Goal: Check status: Check status

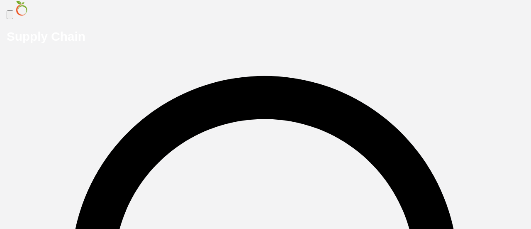
click at [152, 146] on div "Bill" at bounding box center [176, 142] width 86 height 9
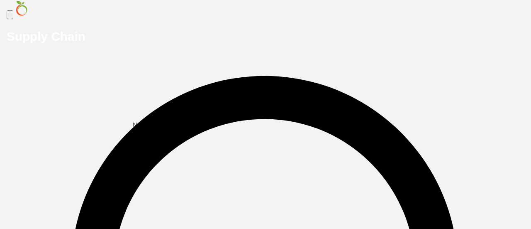
type input "Bill"
click at [10, 17] on icon "open drawer" at bounding box center [10, 17] width 0 height 0
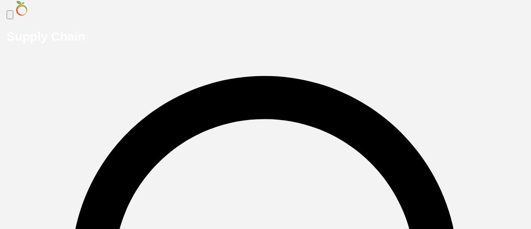
scroll to position [508, 0]
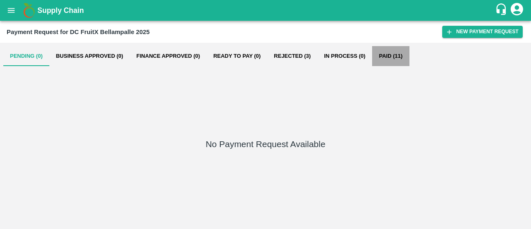
click at [387, 56] on button "Paid (11)" at bounding box center [390, 56] width 37 height 20
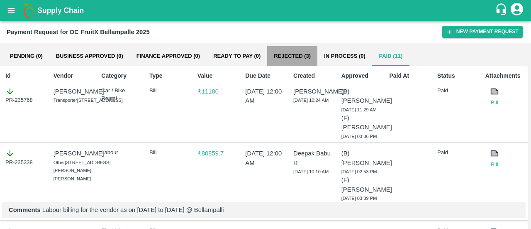
click at [285, 57] on button "Rejected (3)" at bounding box center [292, 56] width 50 height 20
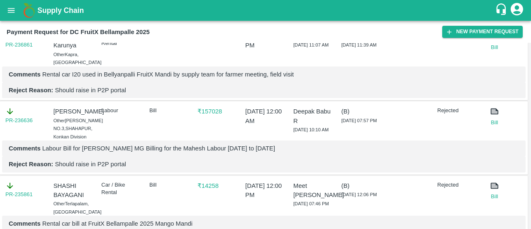
scroll to position [29, 0]
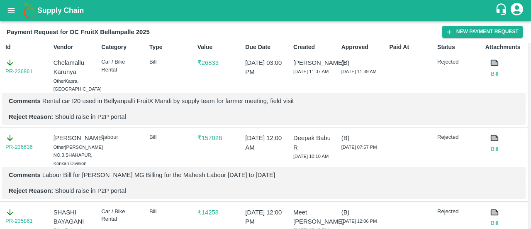
drag, startPoint x: 206, startPoint y: 138, endPoint x: 178, endPoint y: 134, distance: 27.7
click at [178, 134] on p "Bill" at bounding box center [169, 137] width 40 height 8
click at [209, 137] on p "₹ 157028" at bounding box center [217, 137] width 40 height 9
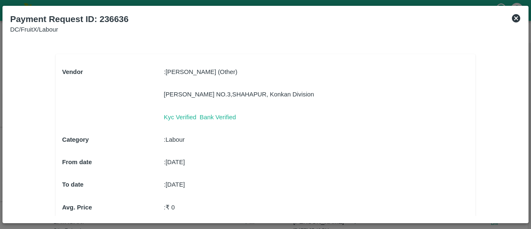
scroll to position [103, 0]
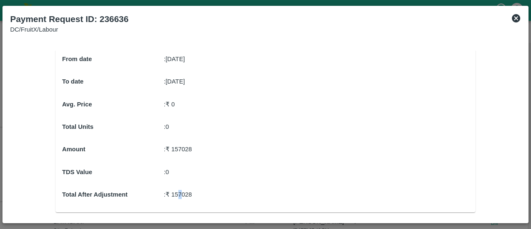
drag, startPoint x: 179, startPoint y: 188, endPoint x: 181, endPoint y: 193, distance: 5.2
click at [181, 193] on div "Vendor : MAHESH SURESH SHENDARE (Other) WARD NO.3,SHAHAPUR, Konkan Division Kyc…" at bounding box center [265, 82] width 407 height 248
click at [181, 193] on p ": ₹ 157028" at bounding box center [316, 194] width 305 height 9
click at [182, 147] on p ": ₹ 157028" at bounding box center [316, 148] width 305 height 9
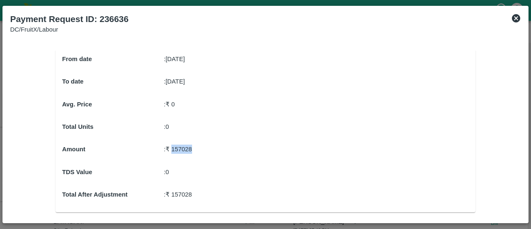
click at [182, 147] on p ": ₹ 157028" at bounding box center [316, 148] width 305 height 9
click at [207, 147] on p ": ₹ 157028" at bounding box center [316, 148] width 305 height 9
click at [178, 147] on p ": ₹ 157028" at bounding box center [316, 148] width 305 height 9
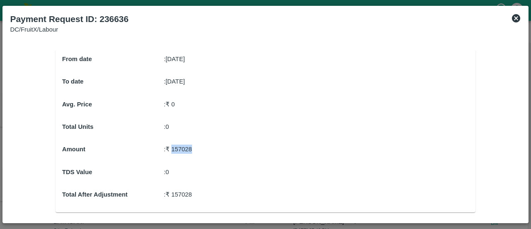
click at [178, 147] on p ": ₹ 157028" at bounding box center [316, 148] width 305 height 9
copy p "157028"
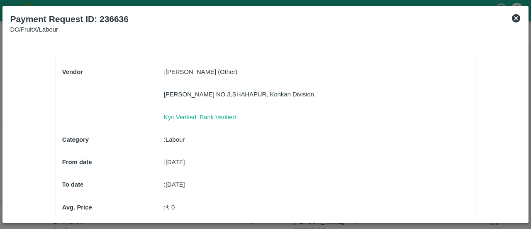
click at [204, 75] on p ": MAHESH SURESH SHENDARE (Other)" at bounding box center [316, 71] width 305 height 9
click at [260, 104] on div "Vendor : MAHESH SURESH SHENDARE (Other) WARD NO.3,SHAHAPUR, Konkan Division Kyc…" at bounding box center [265, 185] width 407 height 248
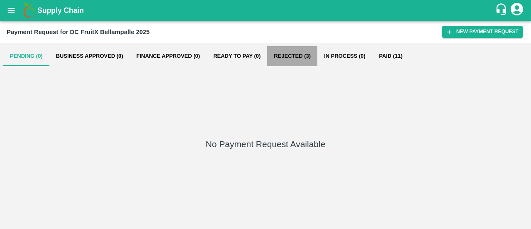
click at [304, 51] on button "Rejected (3)" at bounding box center [292, 56] width 50 height 20
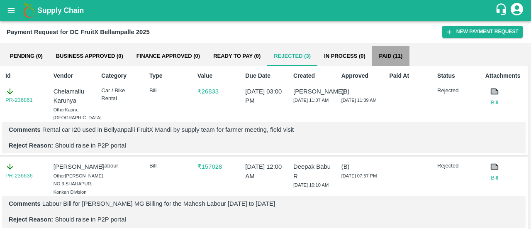
click at [392, 54] on button "Paid (11)" at bounding box center [390, 56] width 37 height 20
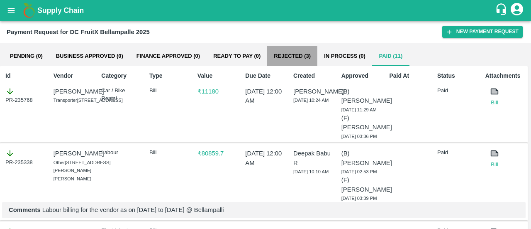
click at [289, 53] on button "Rejected (3)" at bounding box center [292, 56] width 50 height 20
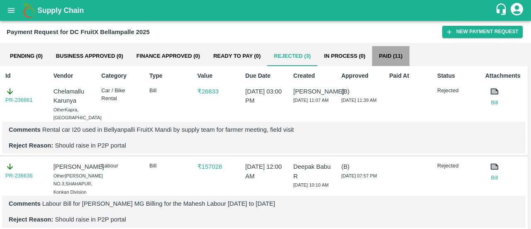
click at [392, 51] on button "Paid (11)" at bounding box center [390, 56] width 37 height 20
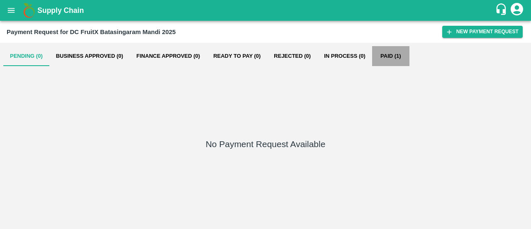
click at [378, 56] on button "Paid (1)" at bounding box center [390, 56] width 37 height 20
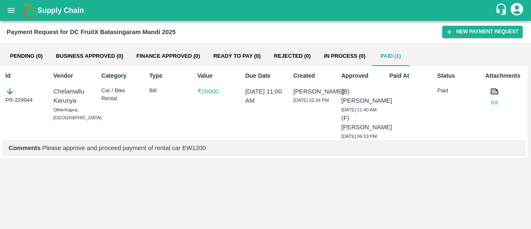
click at [62, 90] on p "Chelamallu Karunya" at bounding box center [74, 96] width 40 height 19
click at [199, 134] on div "Value ₹ 26000" at bounding box center [216, 104] width 44 height 72
click at [12, 7] on icon "open drawer" at bounding box center [11, 10] width 9 height 9
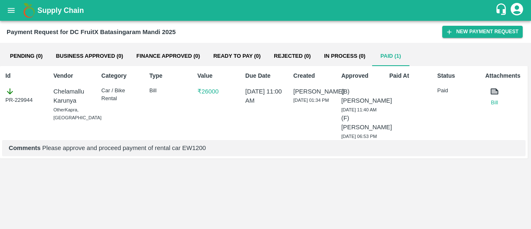
click at [226, 228] on div at bounding box center [265, 229] width 531 height 0
